Goal: Task Accomplishment & Management: Manage account settings

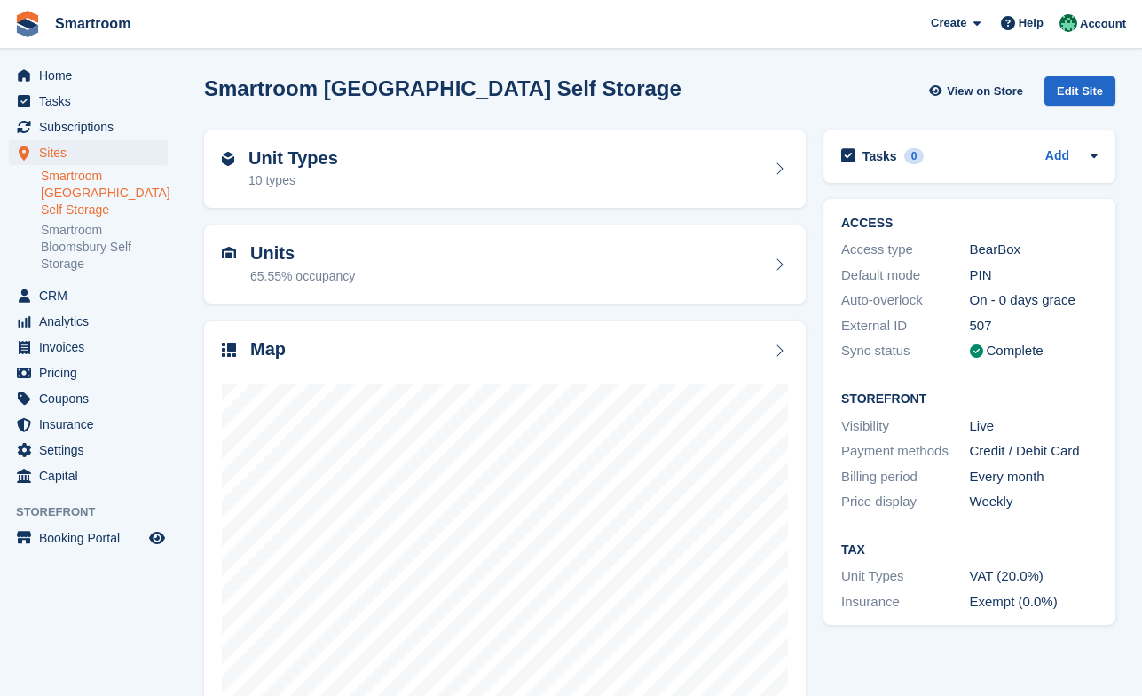
scroll to position [61, 0]
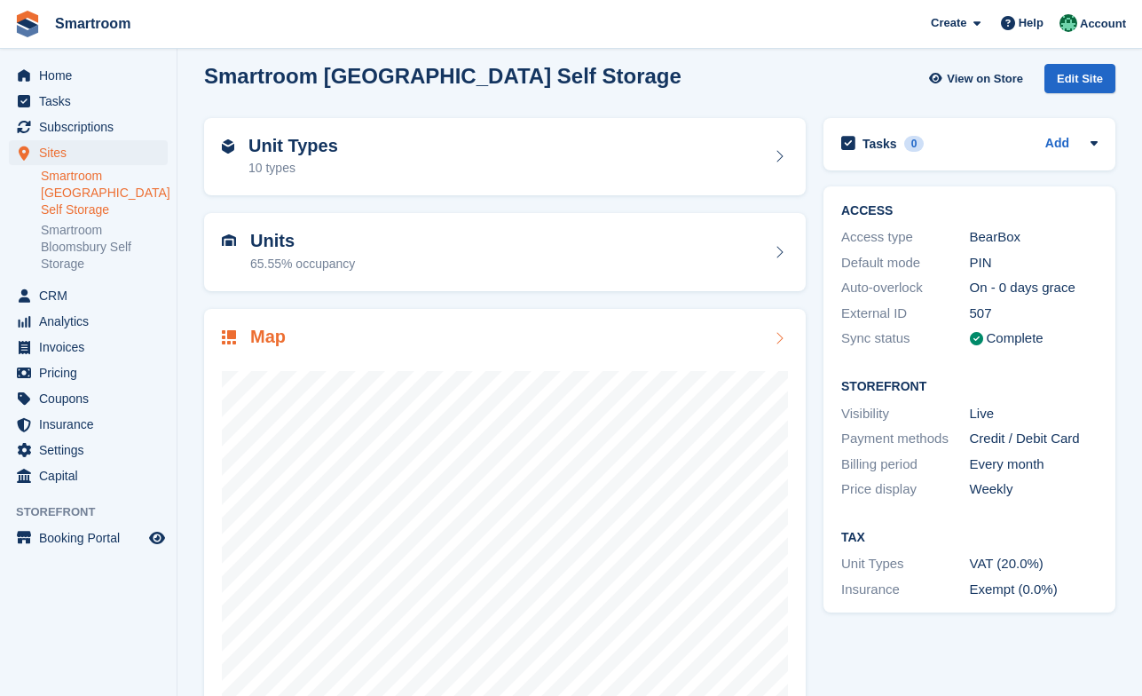
scroll to position [12, 0]
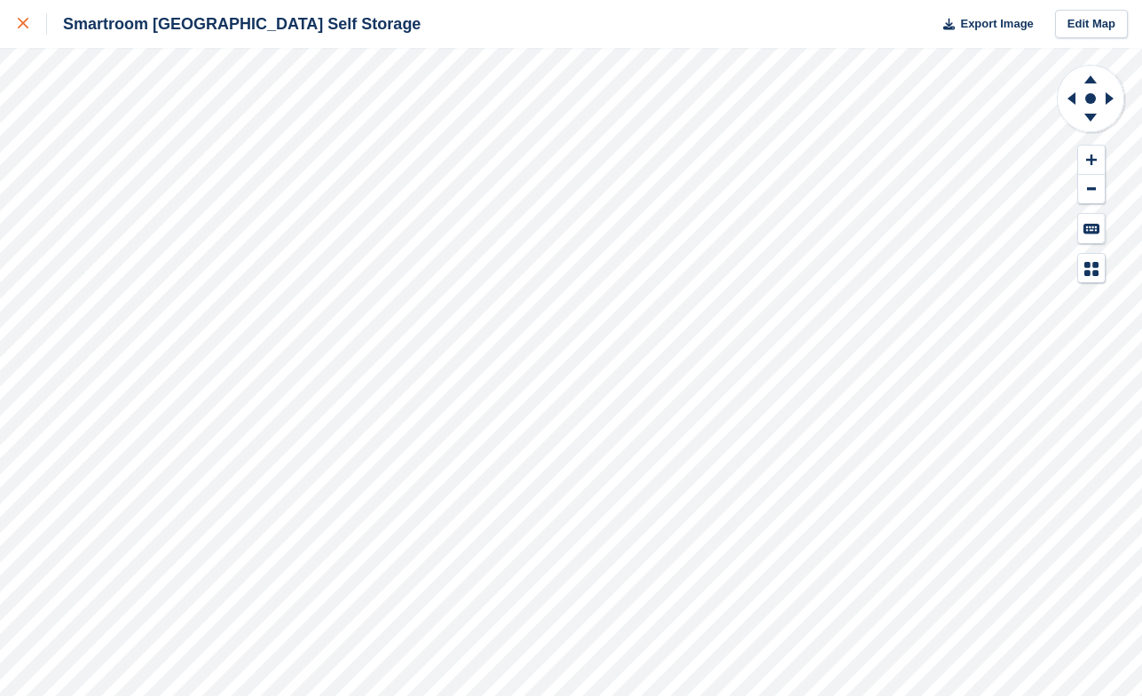
click at [31, 24] on div at bounding box center [32, 23] width 29 height 21
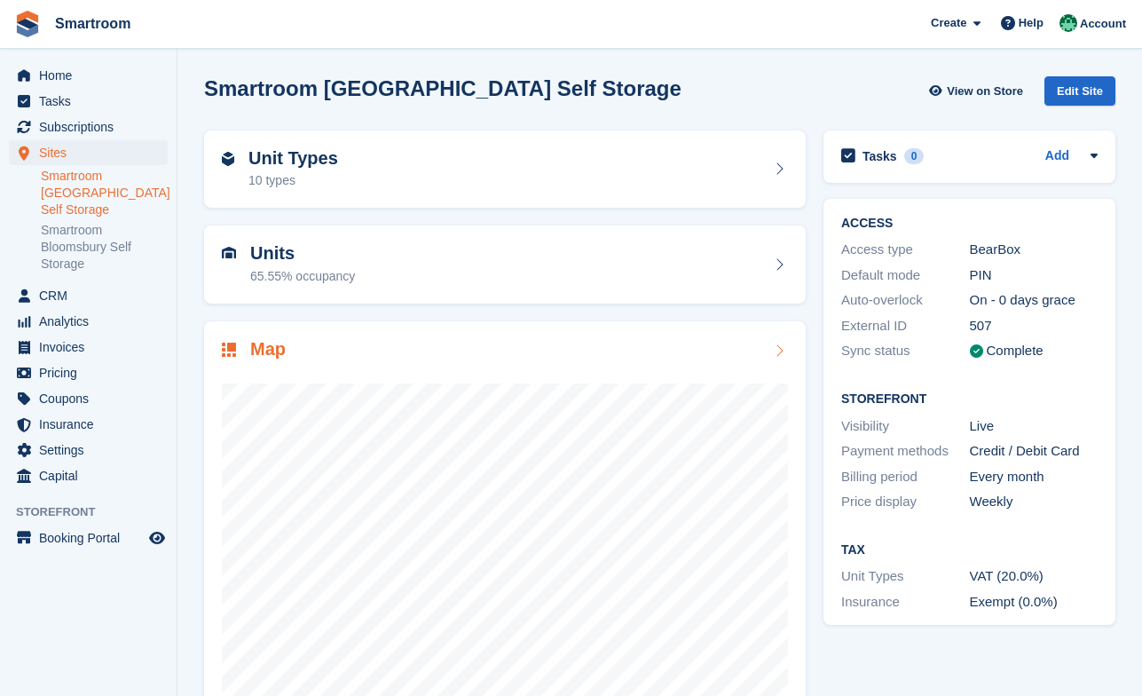
click at [338, 357] on div "Map" at bounding box center [505, 351] width 566 height 24
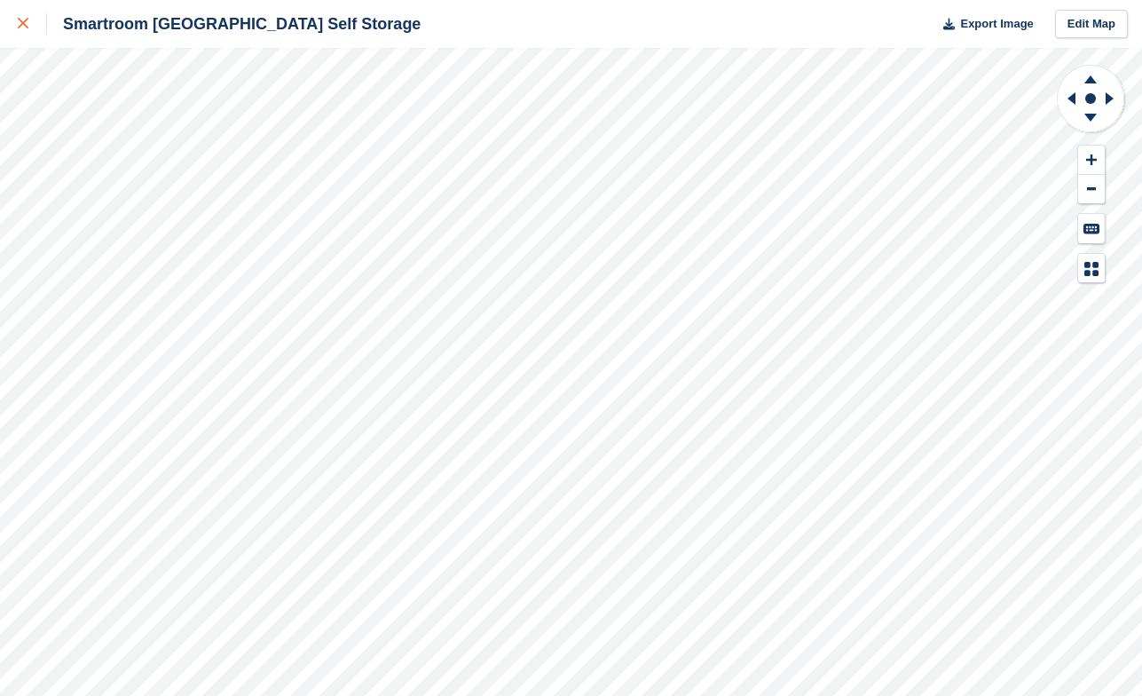
click at [22, 27] on icon at bounding box center [23, 23] width 11 height 11
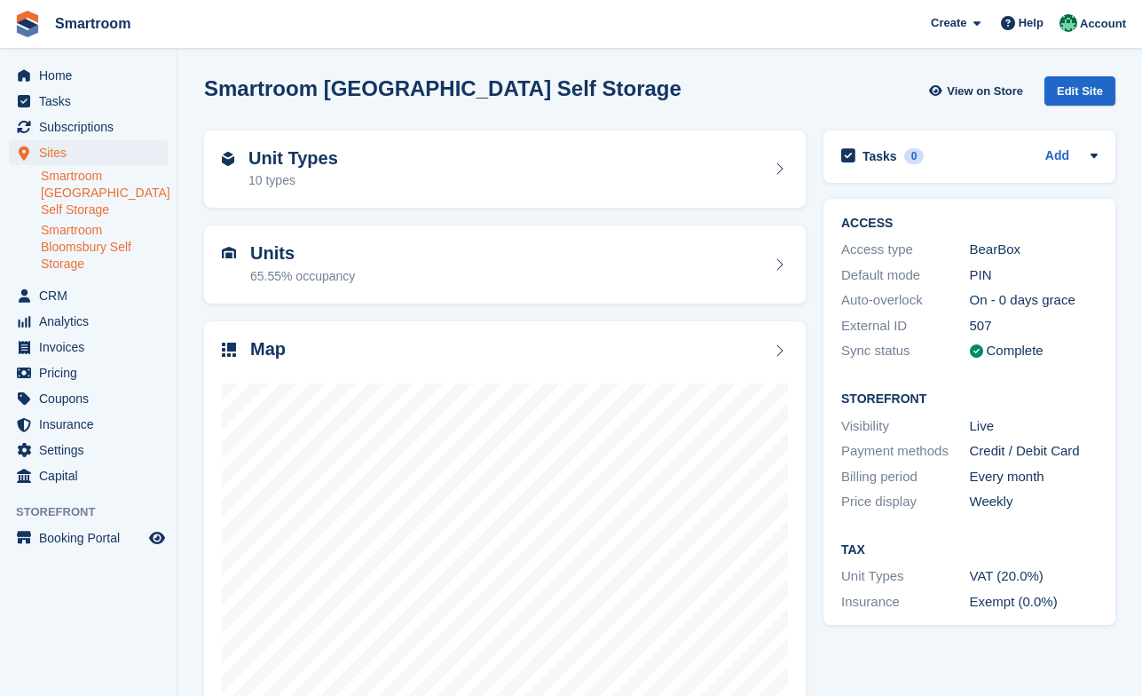
click at [93, 251] on link "Smartroom Bloomsbury Self Storage" at bounding box center [104, 247] width 127 height 51
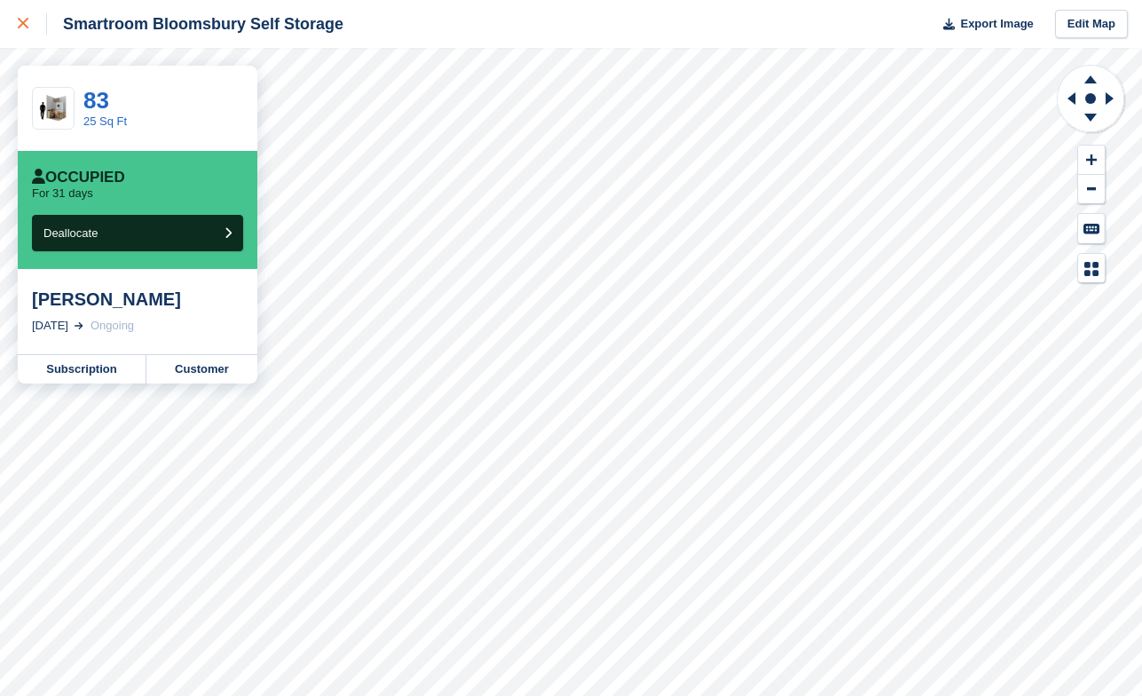
click at [20, 31] on div at bounding box center [32, 23] width 29 height 21
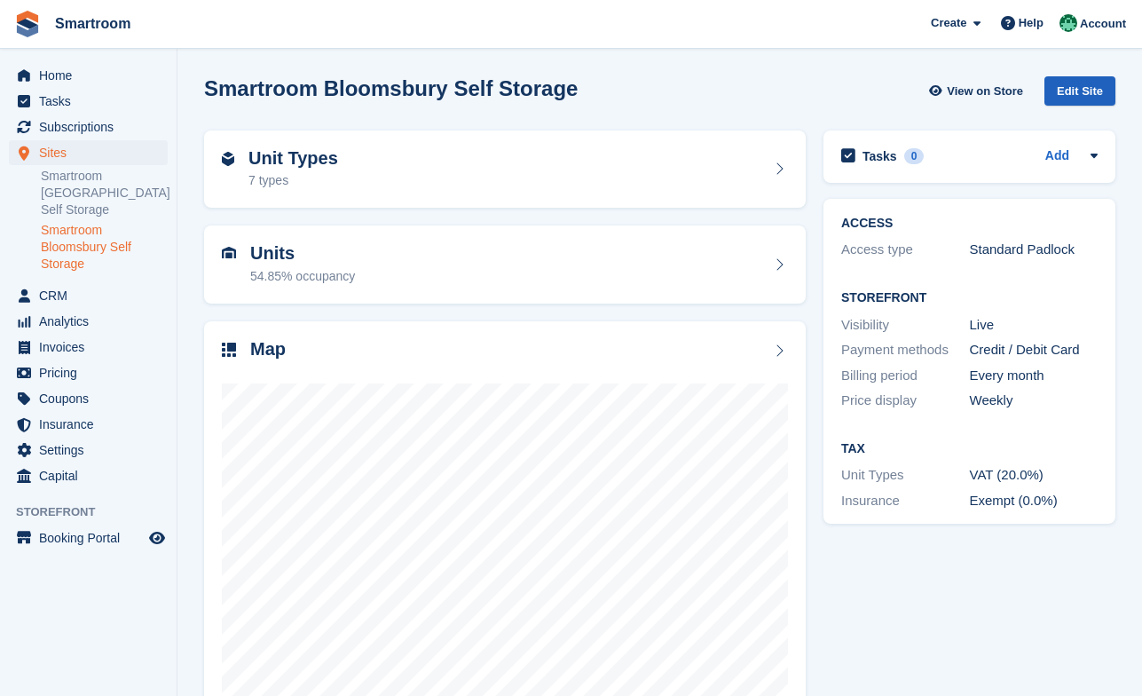
click at [1078, 94] on div "Edit Site" at bounding box center [1080, 90] width 71 height 29
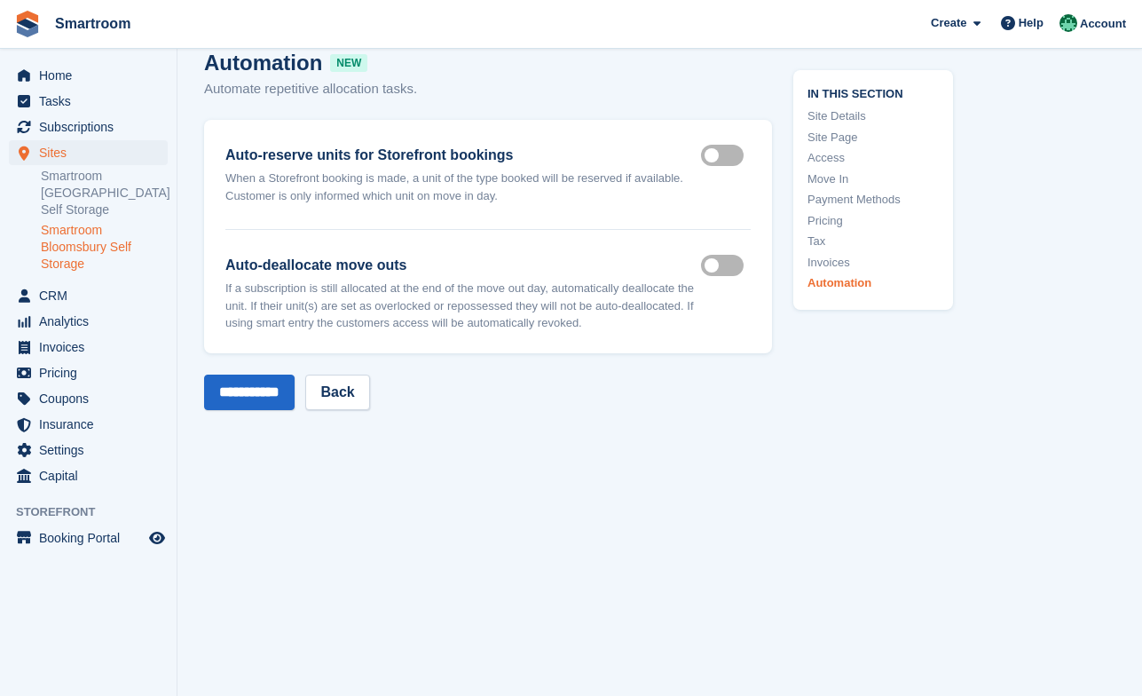
scroll to position [7981, 0]
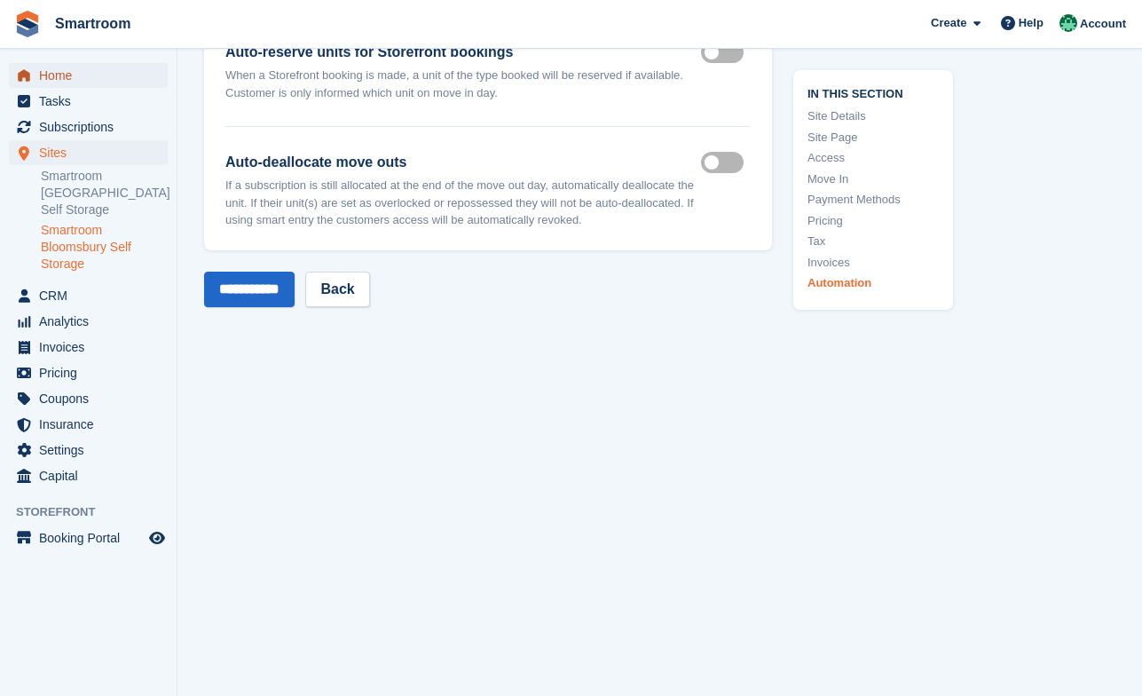
click at [59, 79] on span "Home" at bounding box center [92, 75] width 107 height 25
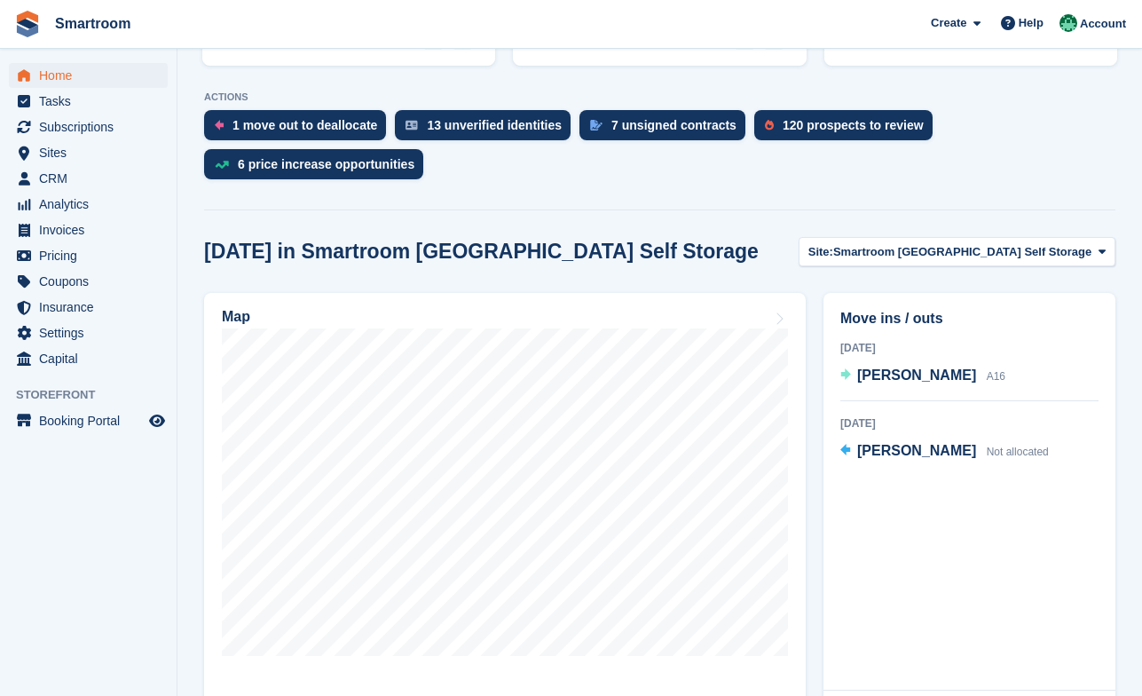
scroll to position [363, 0]
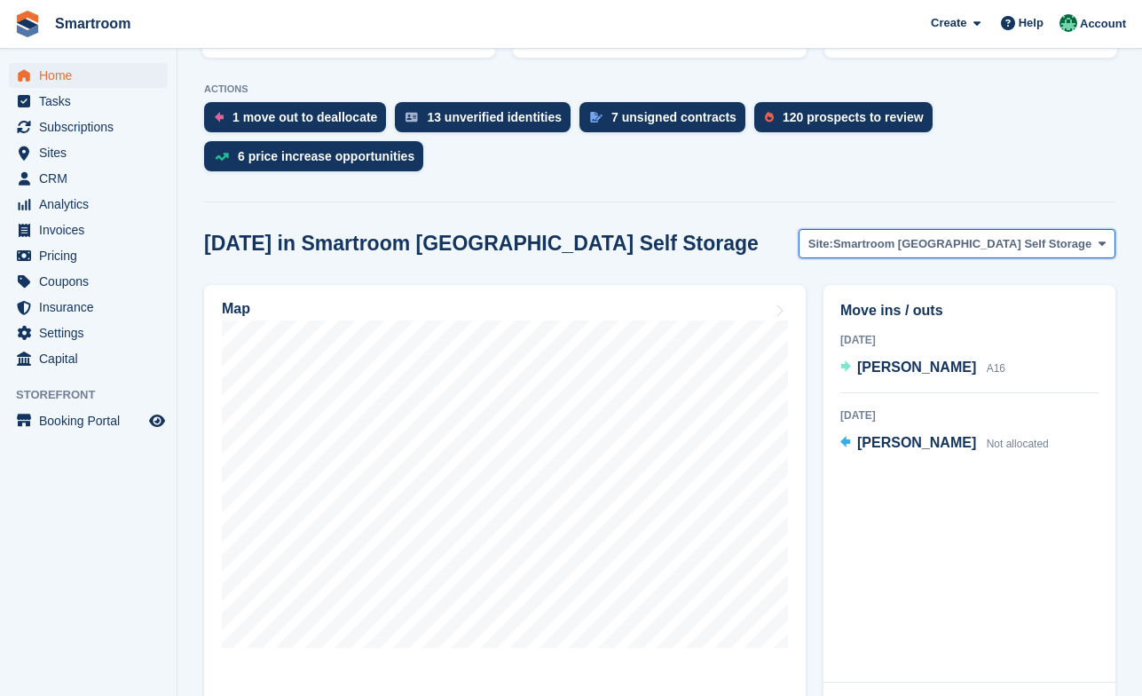
click at [909, 231] on button "Site: Smartroom Stoke Newington Self Storage" at bounding box center [957, 243] width 317 height 29
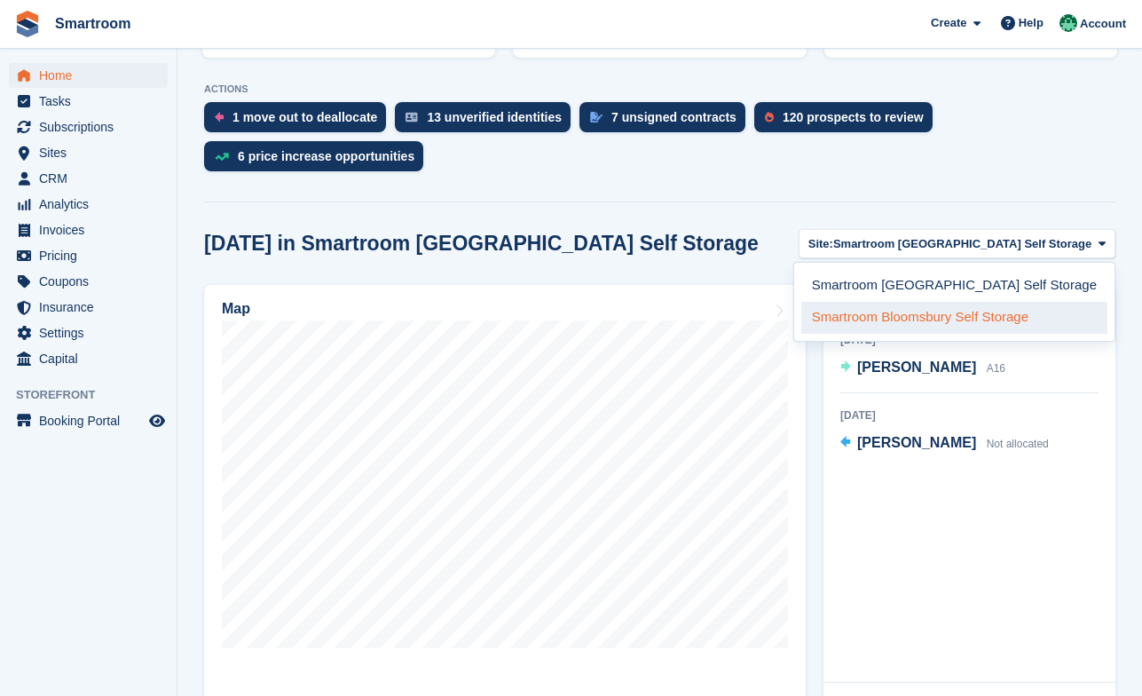
click at [916, 302] on link "Smartroom Bloomsbury Self Storage" at bounding box center [955, 318] width 306 height 32
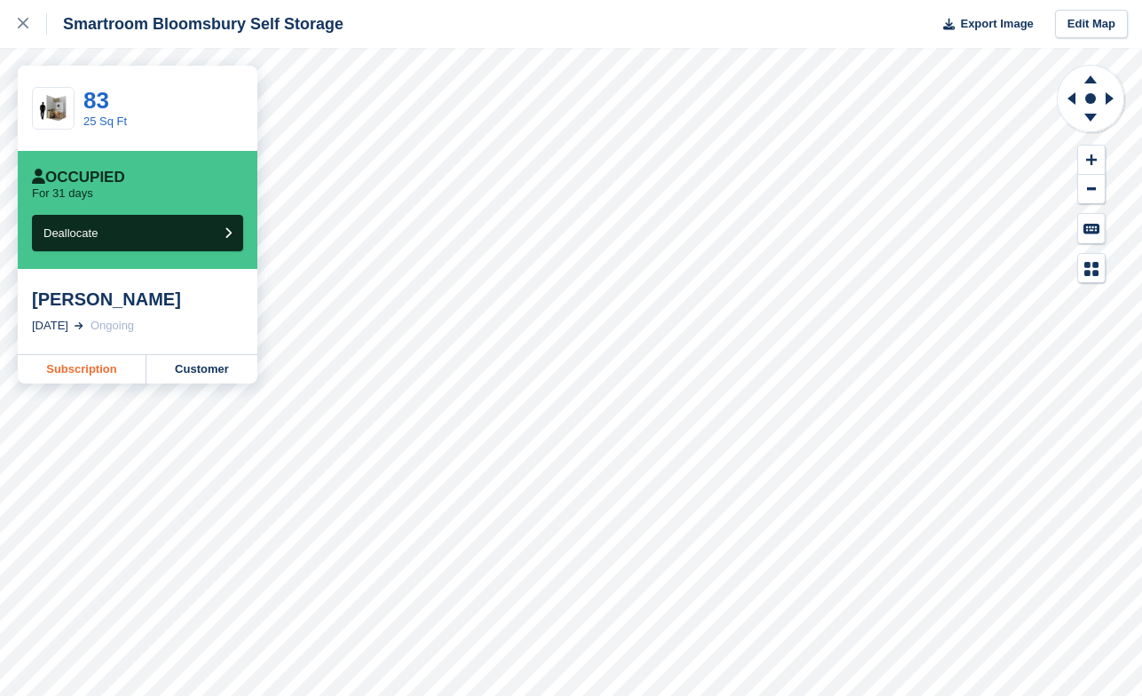
click at [103, 372] on link "Subscription" at bounding box center [82, 369] width 129 height 28
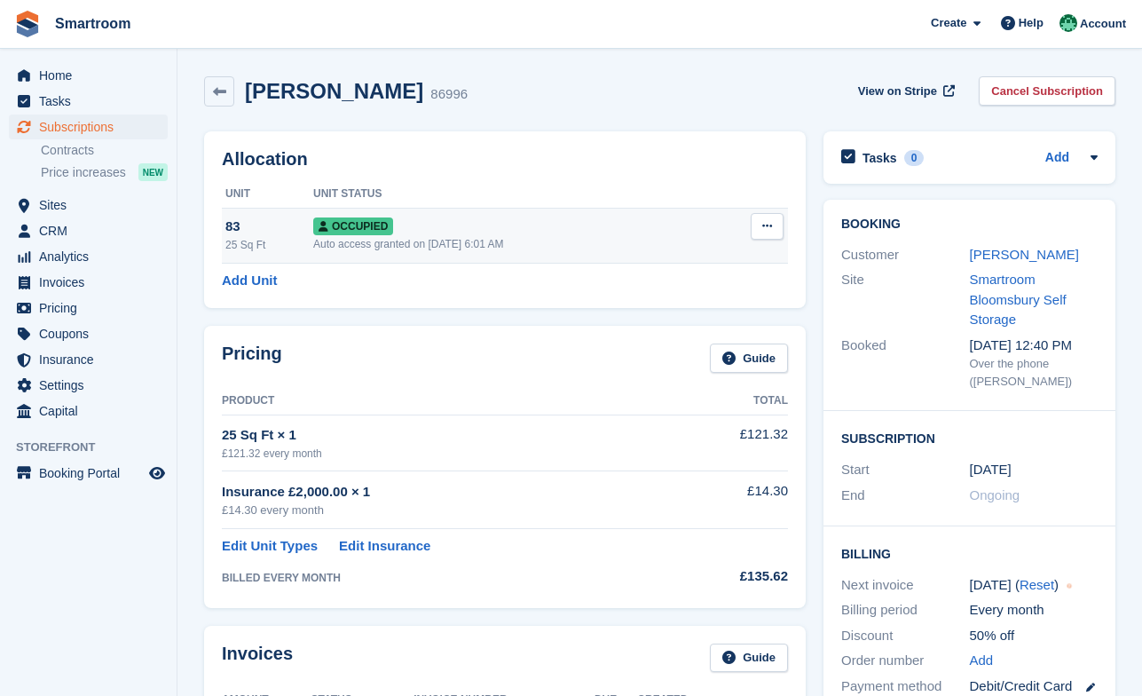
click at [762, 225] on button at bounding box center [767, 226] width 33 height 27
click at [700, 258] on p "Overlock" at bounding box center [698, 260] width 154 height 23
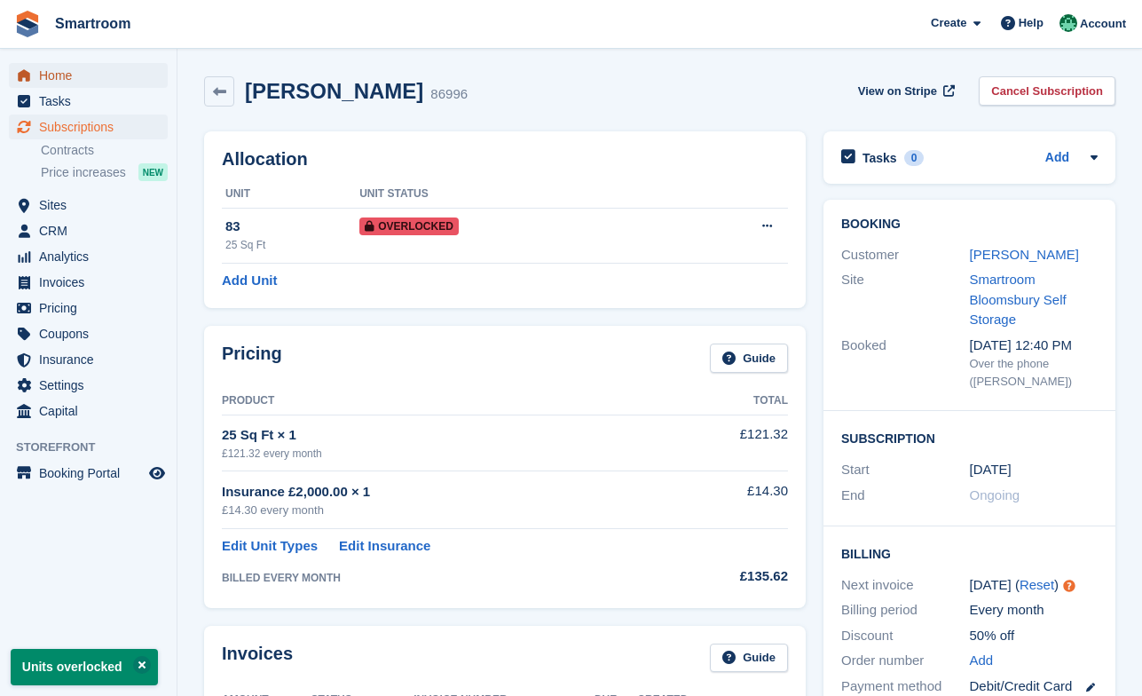
click at [45, 76] on span "Home" at bounding box center [92, 75] width 107 height 25
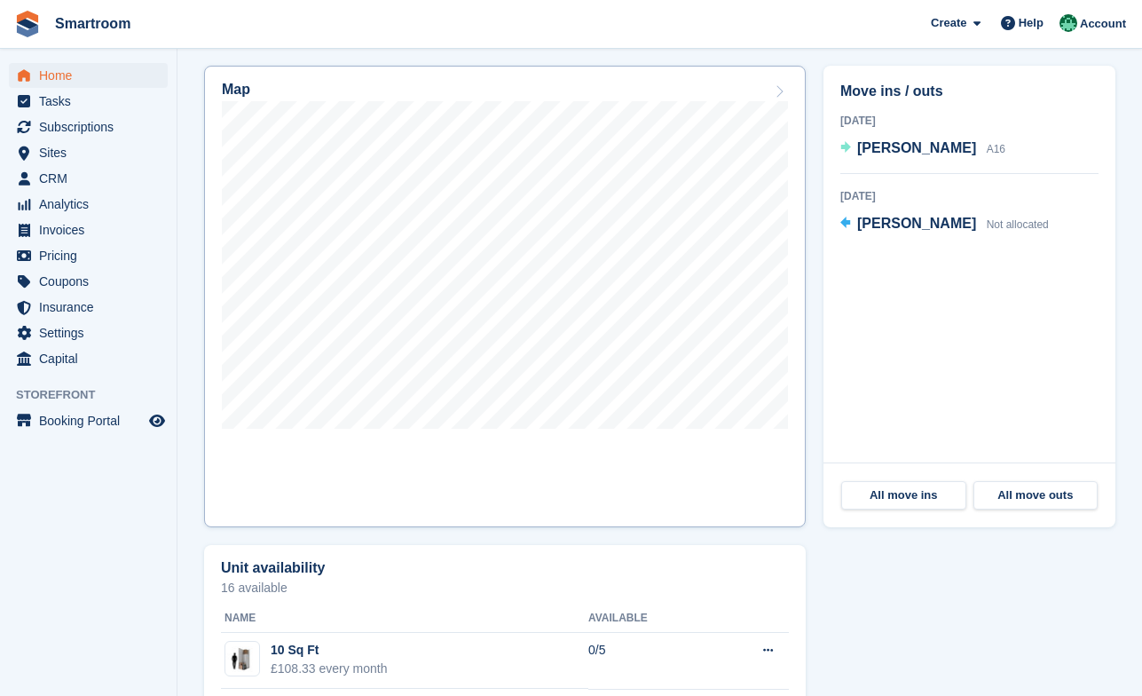
scroll to position [319, 0]
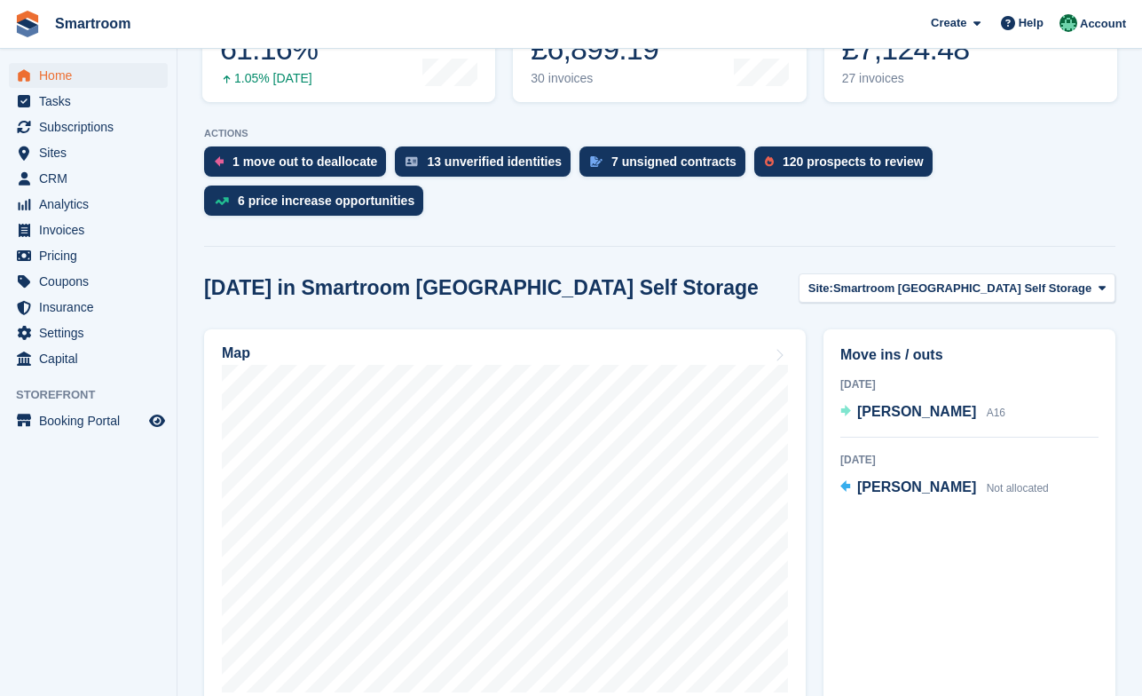
click at [944, 249] on section "NEW Make £1,136.23 of extra revenue with our new price increases tool Rooted in…" at bounding box center [660, 590] width 965 height 1819
click at [942, 280] on span "Smartroom [GEOGRAPHIC_DATA] Self Storage" at bounding box center [962, 289] width 258 height 18
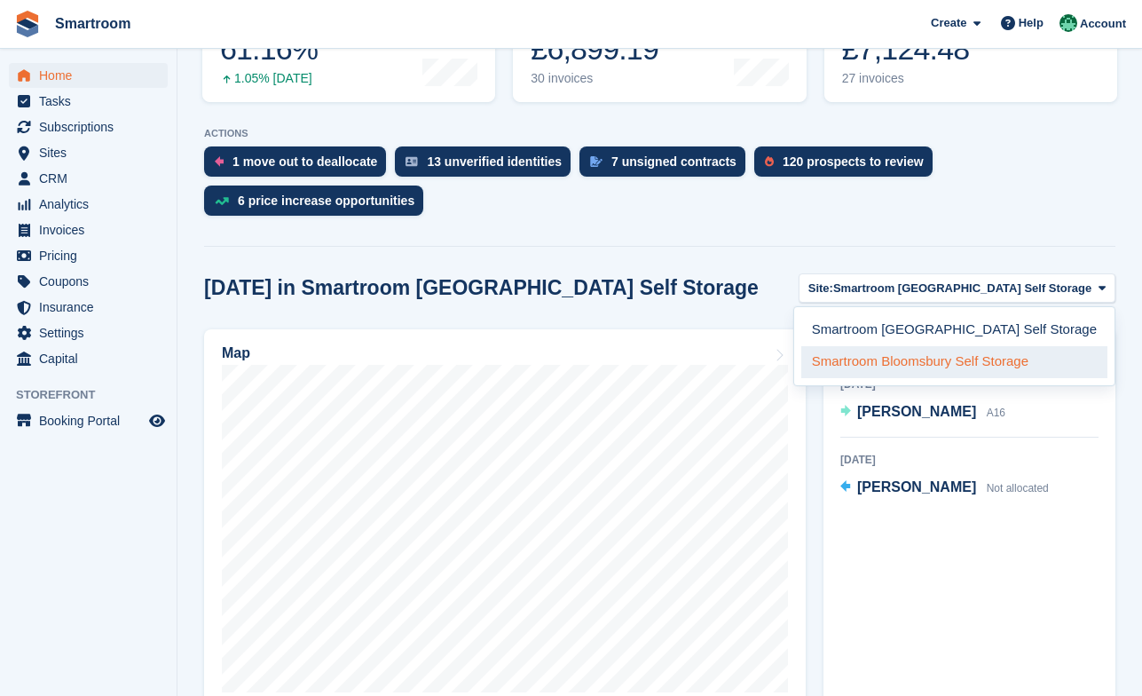
click at [945, 346] on link "Smartroom Bloomsbury Self Storage" at bounding box center [955, 362] width 306 height 32
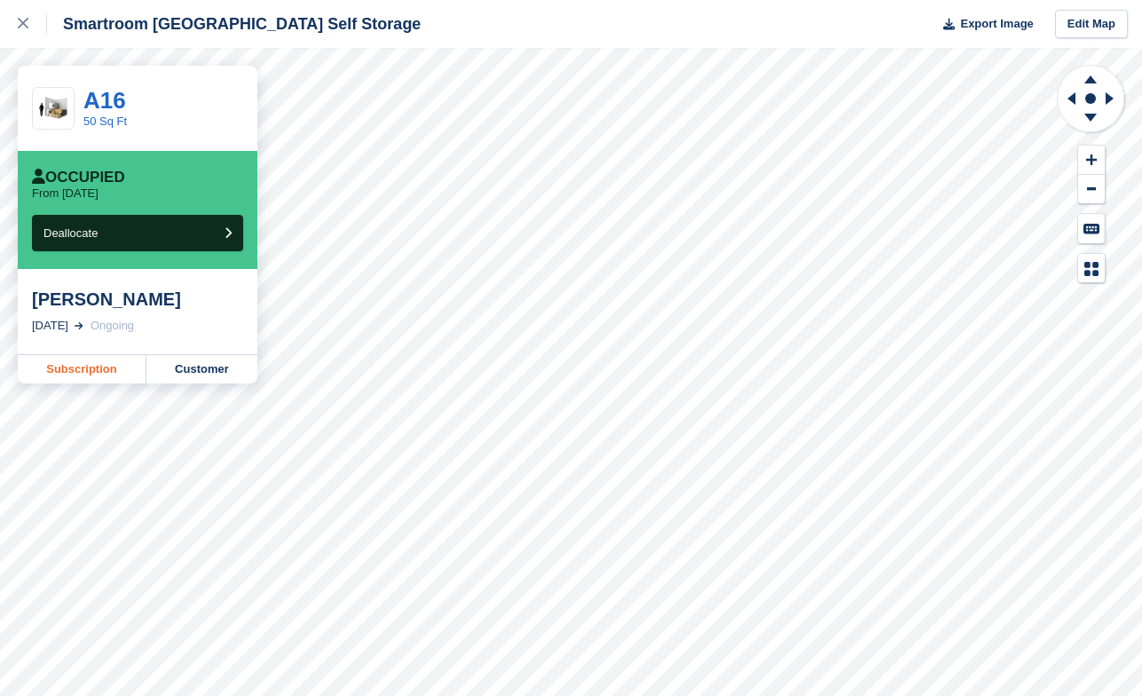
click at [95, 377] on link "Subscription" at bounding box center [82, 369] width 129 height 28
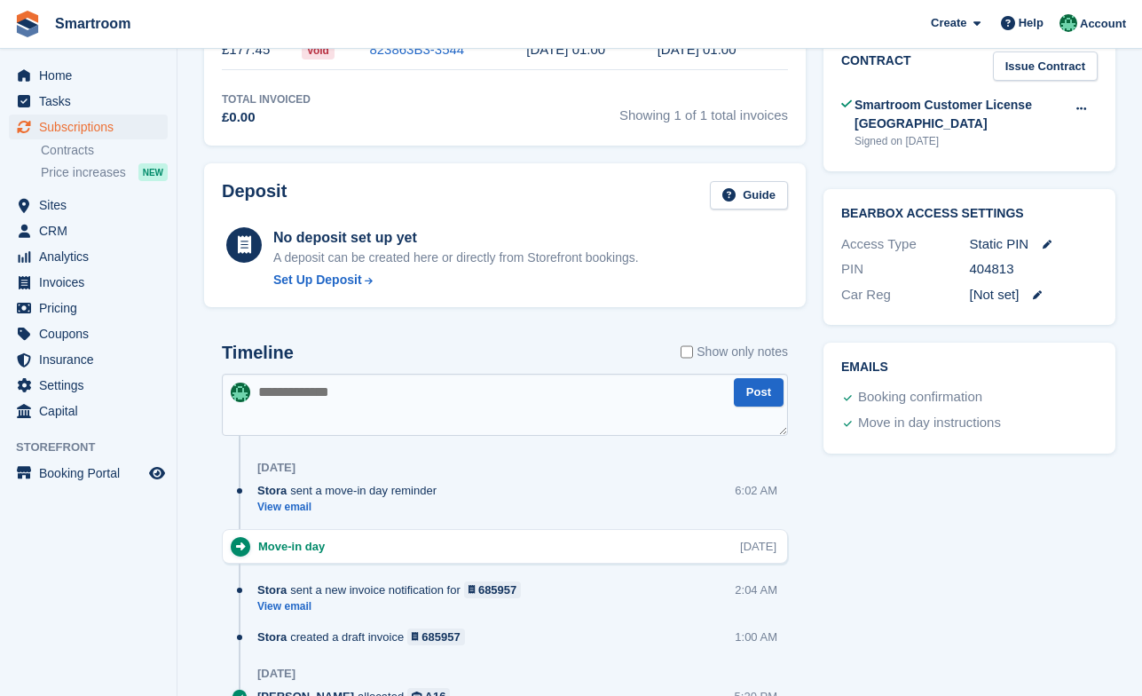
scroll to position [739, 0]
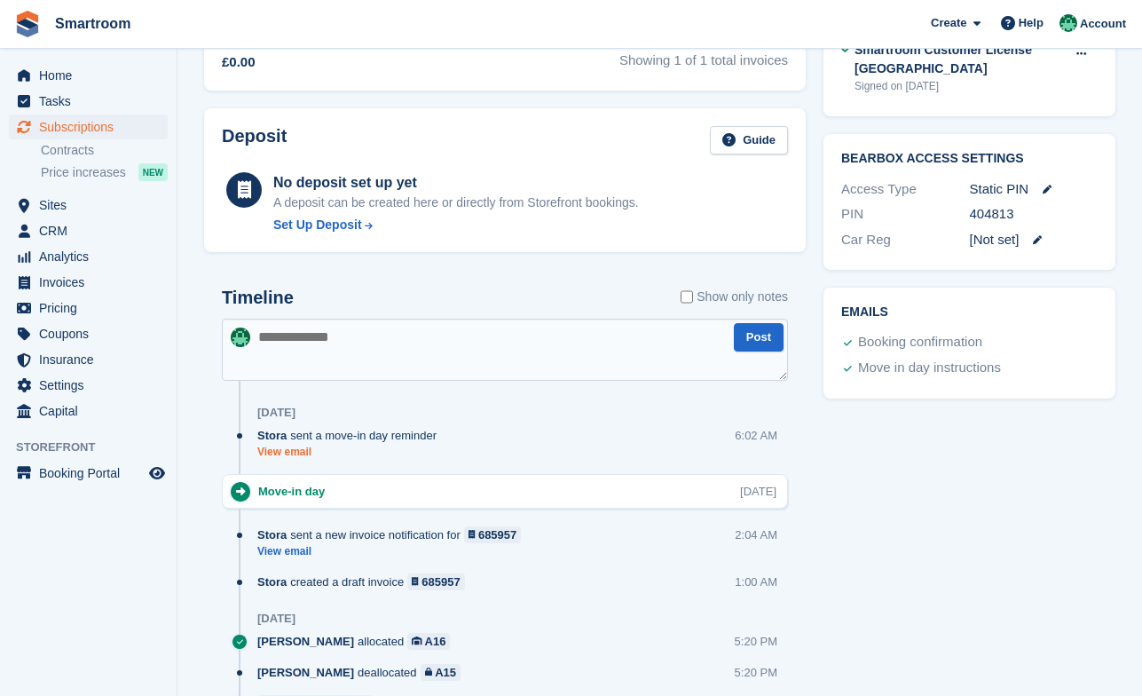
click at [290, 449] on link "View email" at bounding box center [351, 452] width 188 height 15
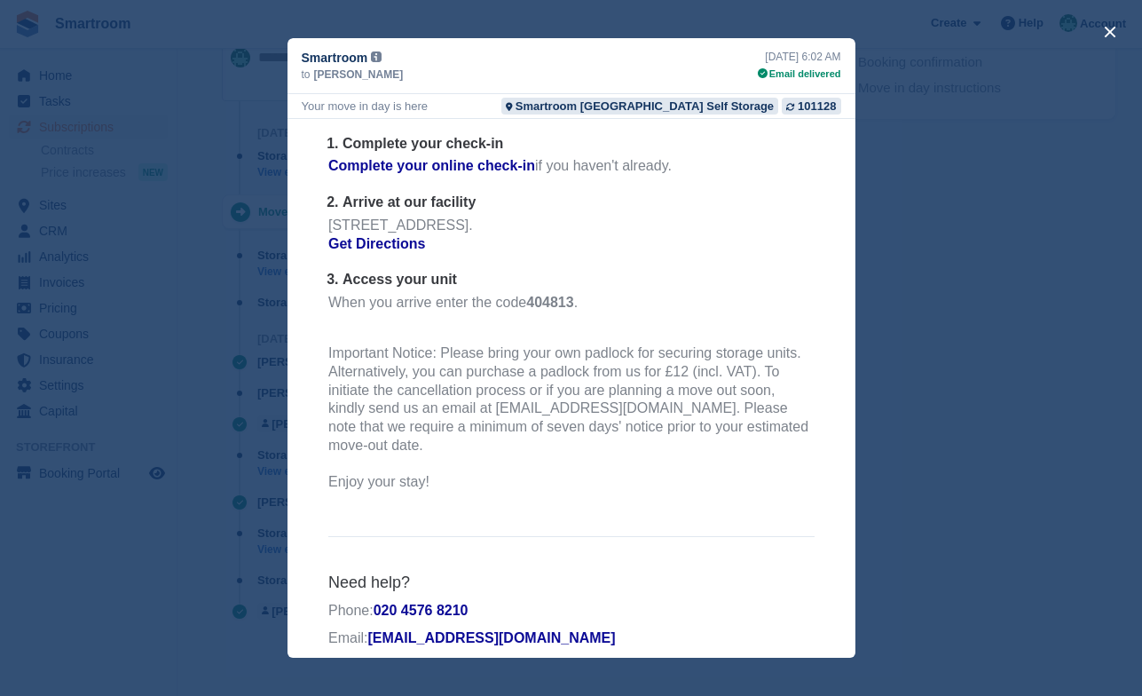
scroll to position [0, 0]
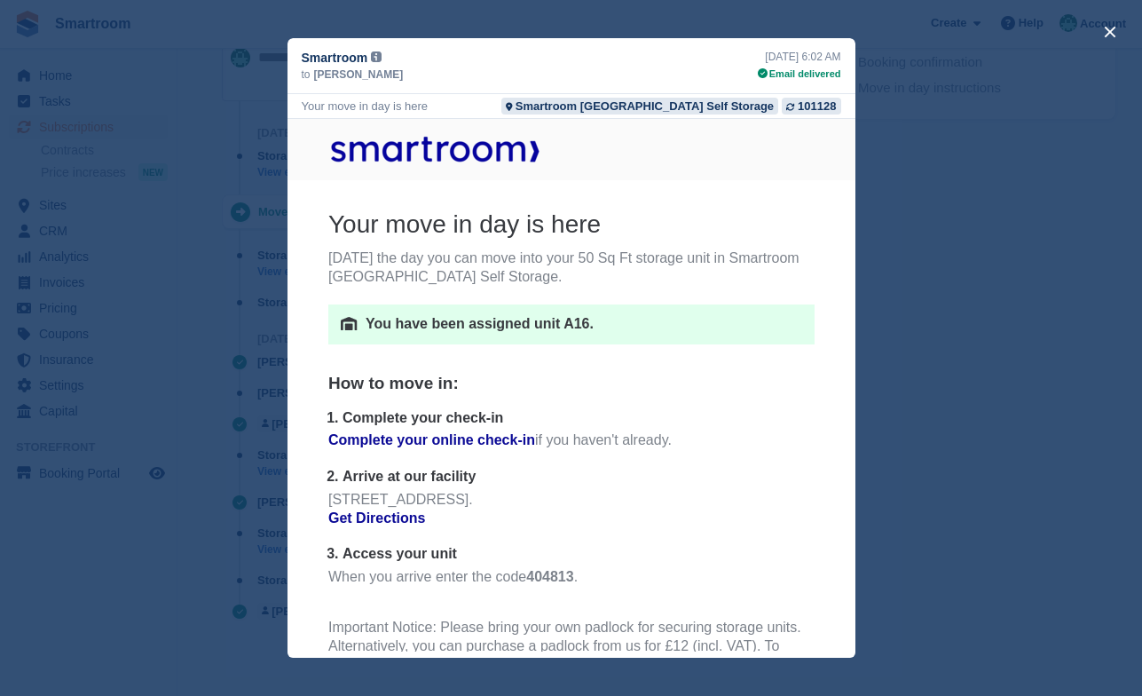
click at [918, 448] on div "close" at bounding box center [571, 348] width 1142 height 696
